Goal: Task Accomplishment & Management: Manage account settings

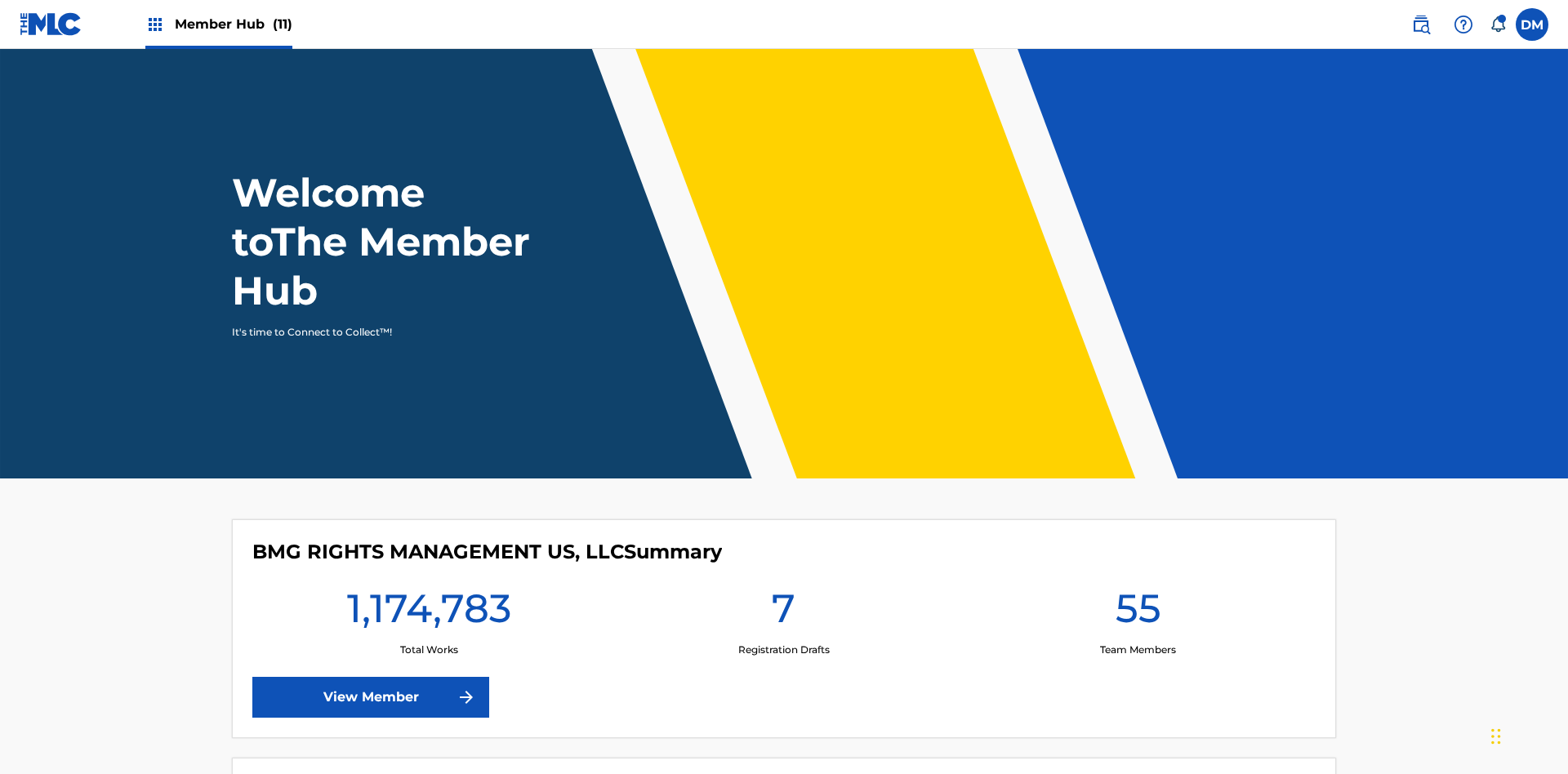
click at [218, 23] on span "Member Hub (11)" at bounding box center [233, 24] width 118 height 18
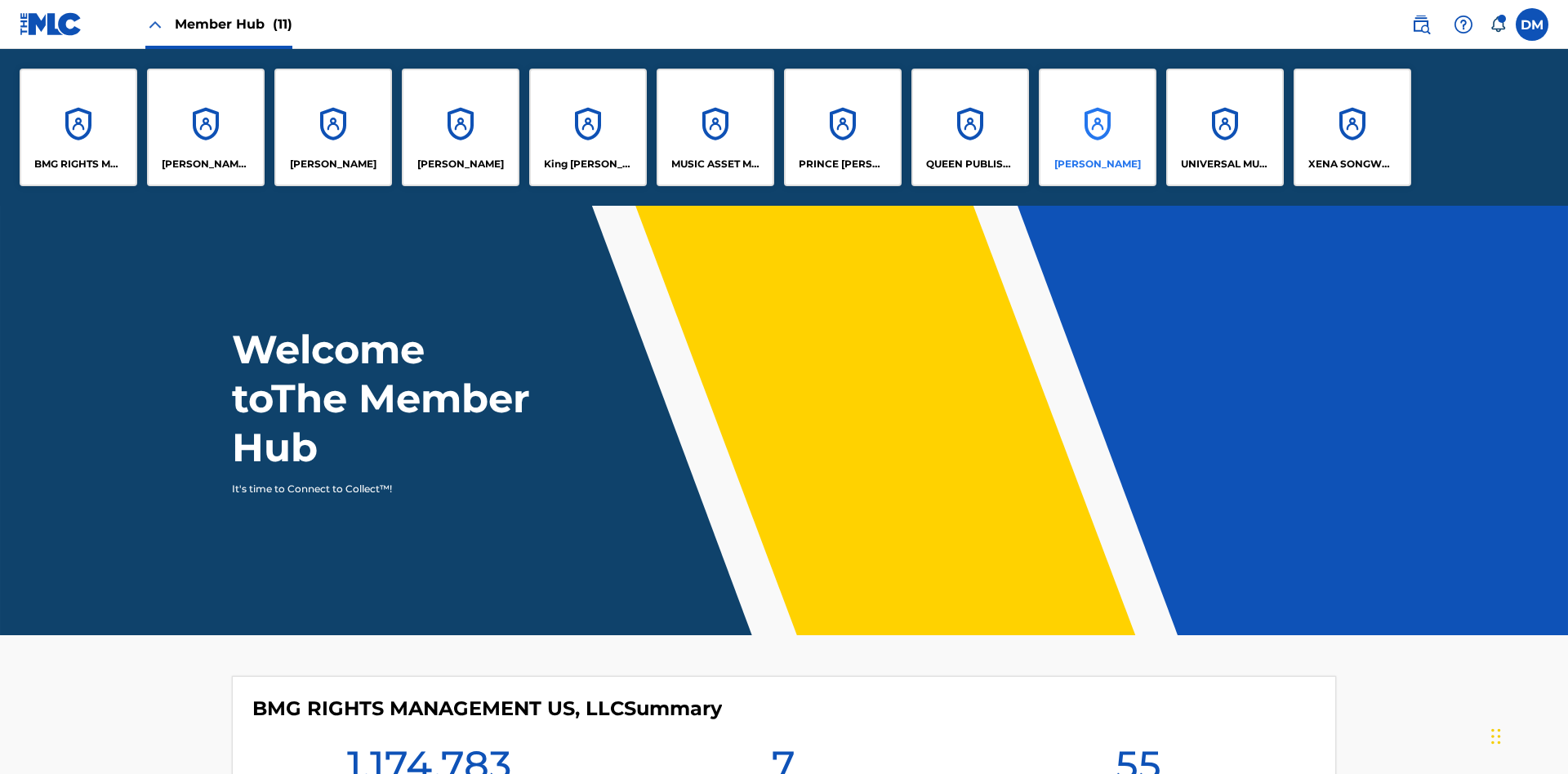
click at [1097, 164] on p "[PERSON_NAME]" at bounding box center [1097, 165] width 87 height 15
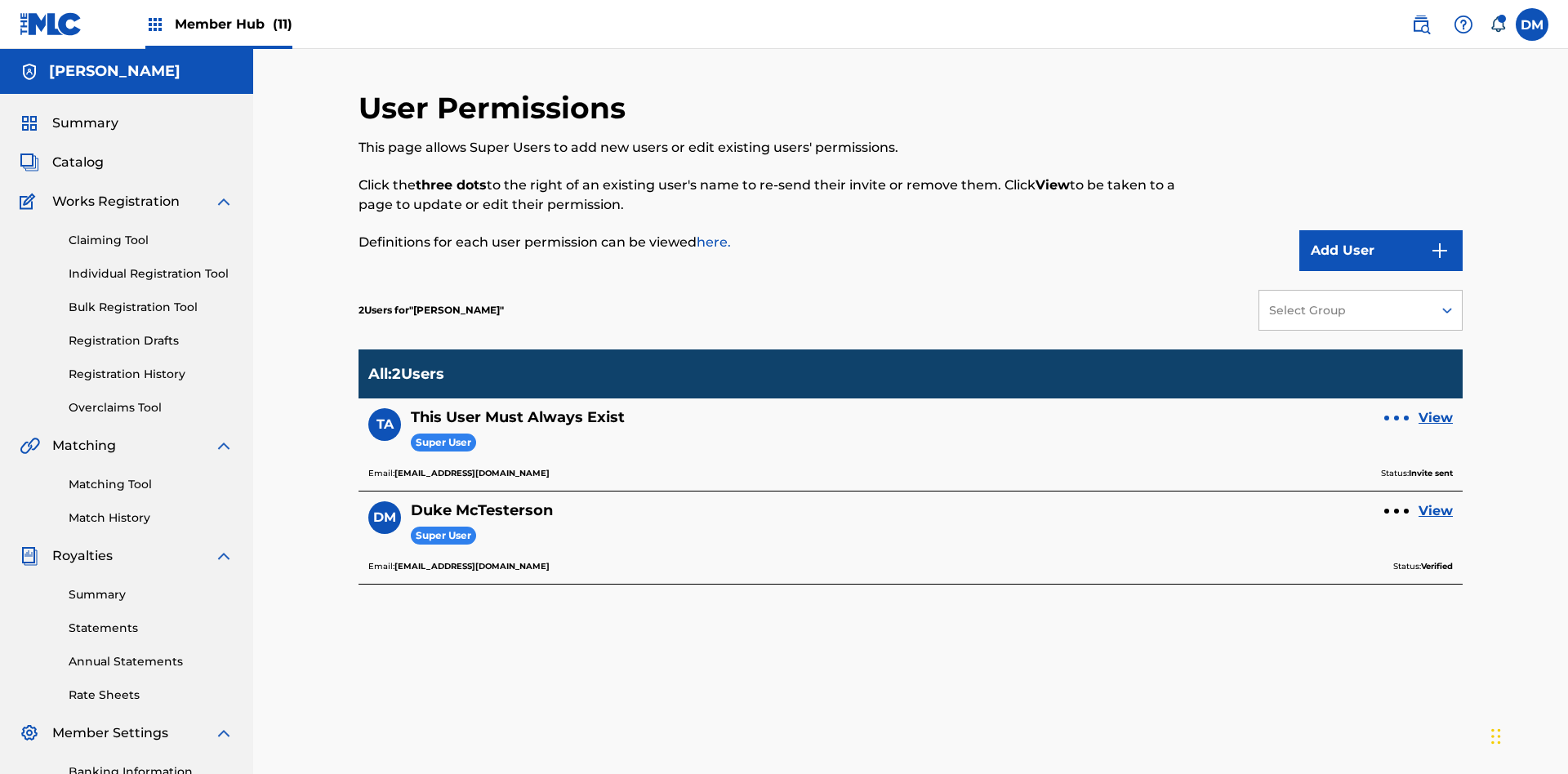
click at [1397, 415] on div at bounding box center [1397, 418] width 5 height 5
click at [1397, 327] on p "Resend Invite" at bounding box center [1397, 346] width 139 height 39
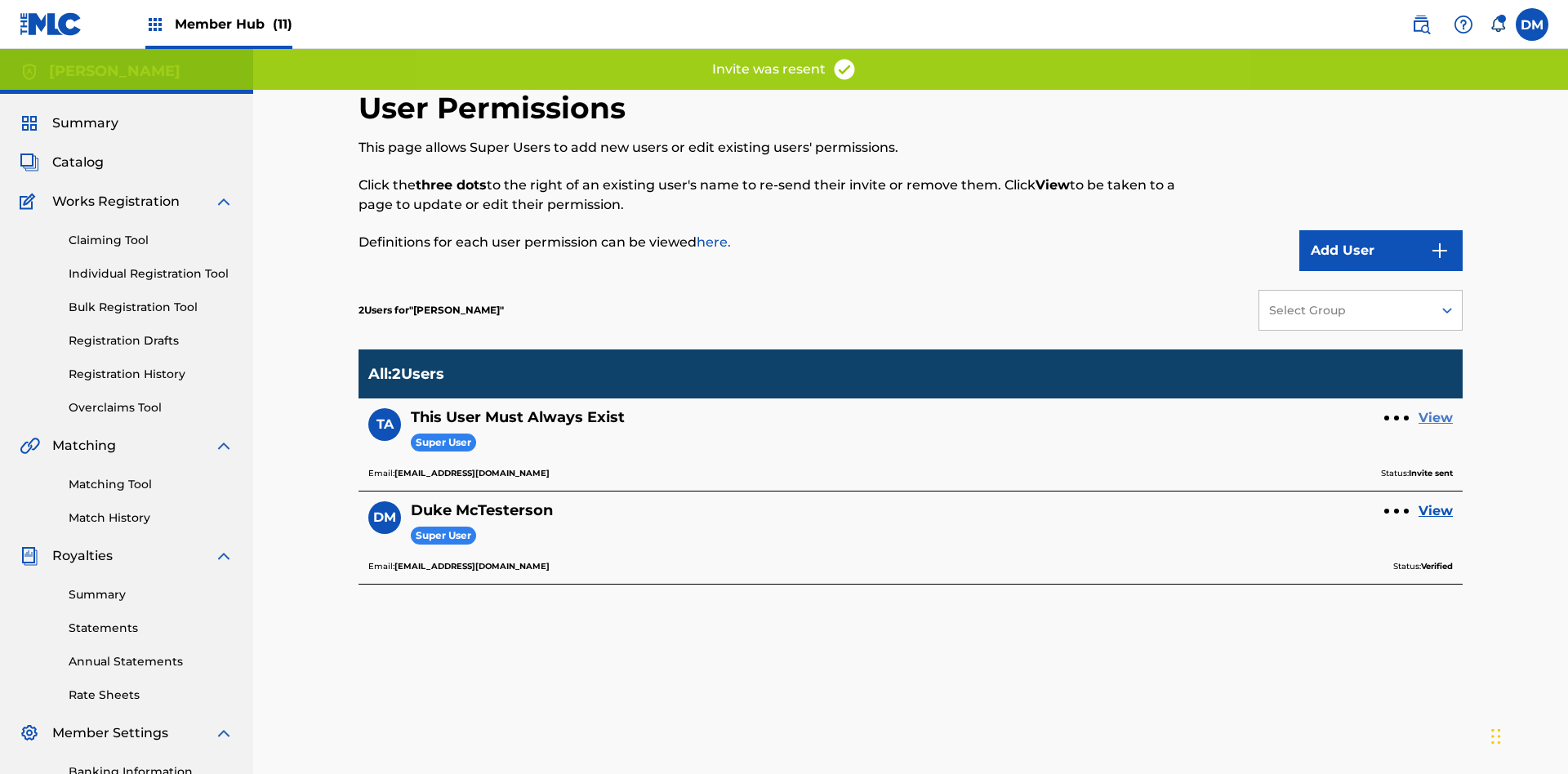
click at [1436, 409] on link "View" at bounding box center [1435, 418] width 34 height 19
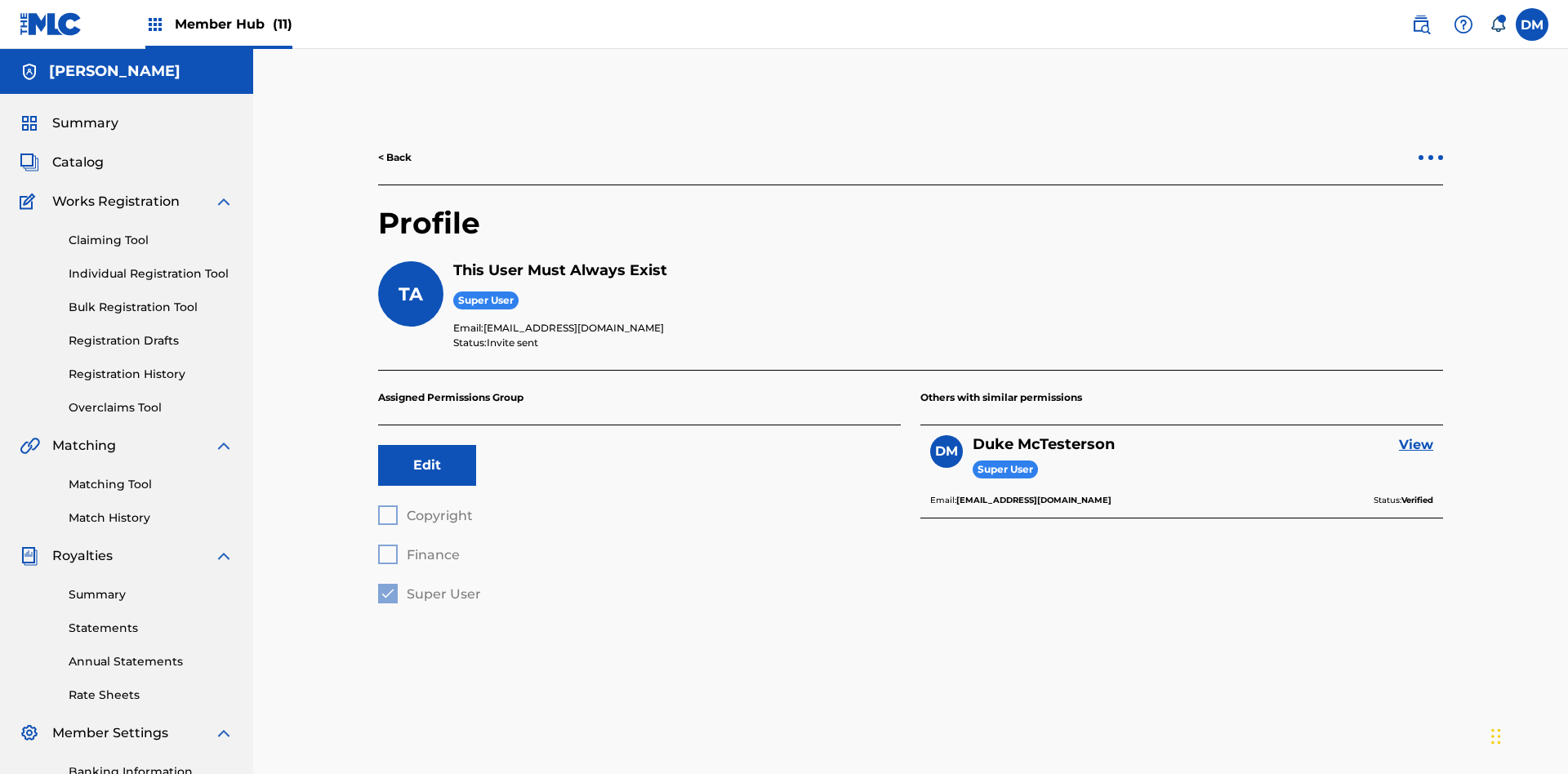
click at [1431, 155] on div at bounding box center [1431, 158] width 5 height 5
click at [1431, 86] on p "Resend Invite" at bounding box center [1431, 85] width 139 height 39
